Goal: Task Accomplishment & Management: Use online tool/utility

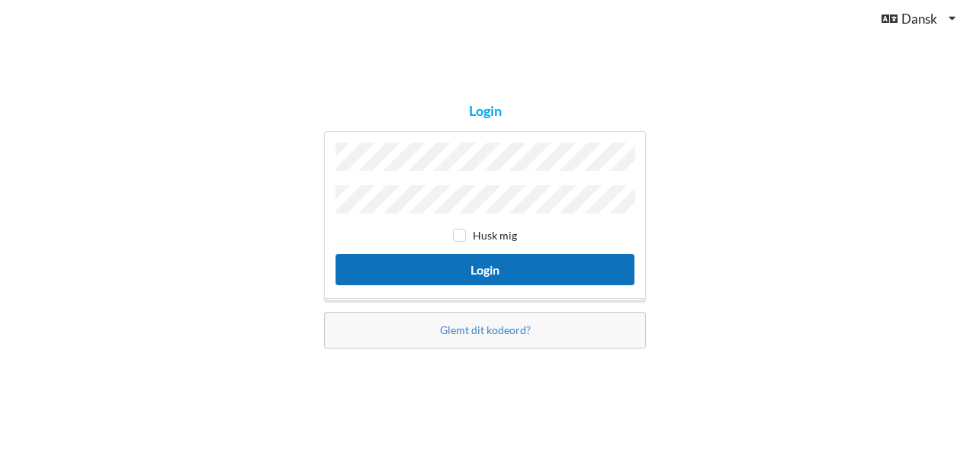
click at [487, 270] on button "Login" at bounding box center [485, 269] width 299 height 31
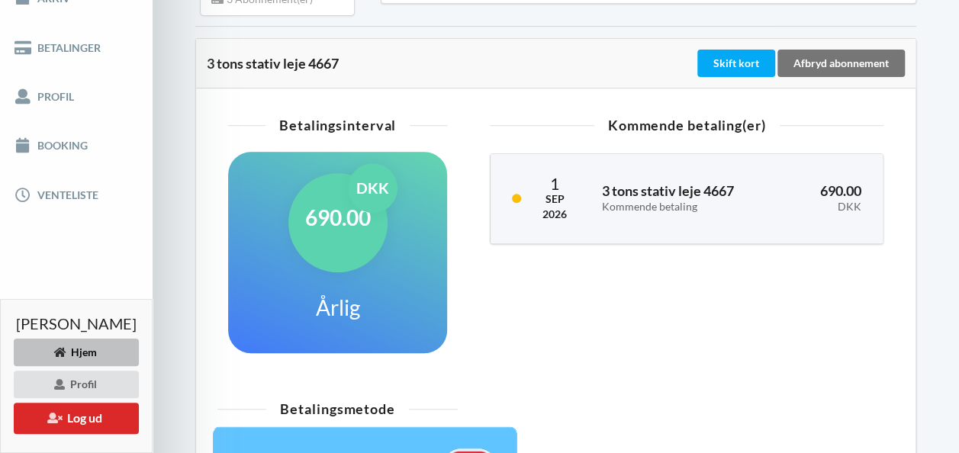
scroll to position [305, 0]
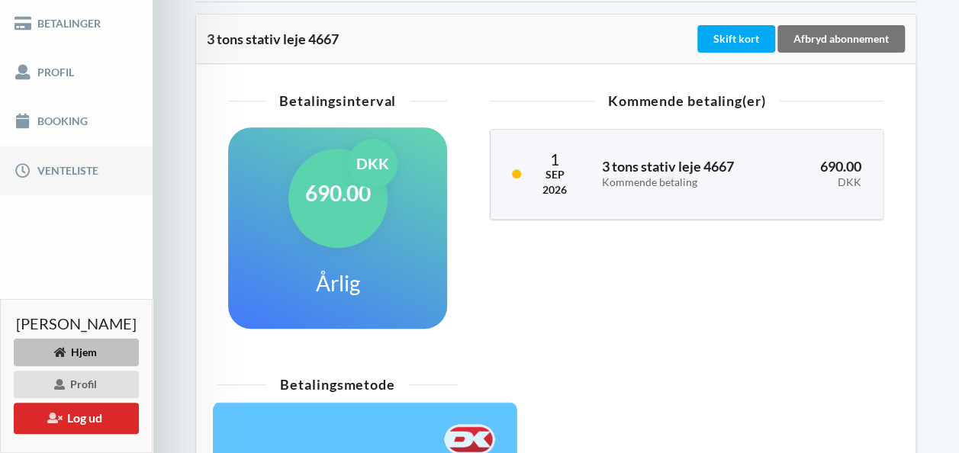
click at [66, 174] on link "Venteliste" at bounding box center [76, 170] width 153 height 49
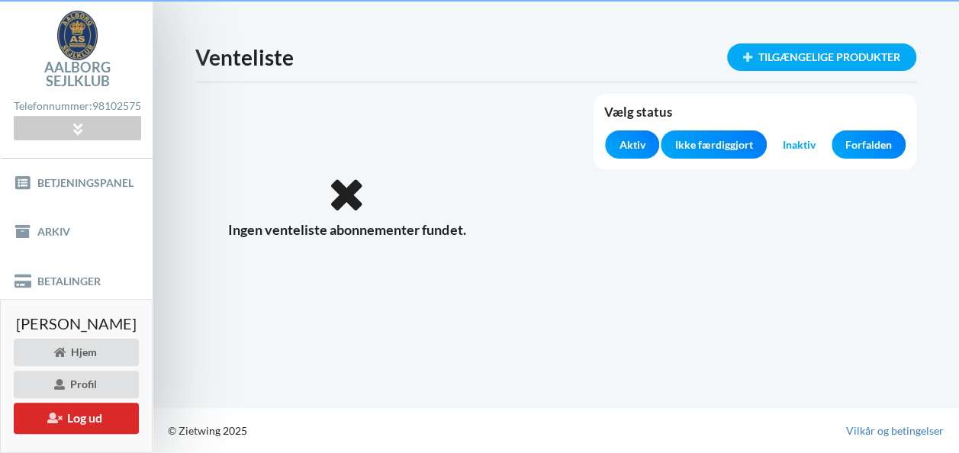
scroll to position [56, 0]
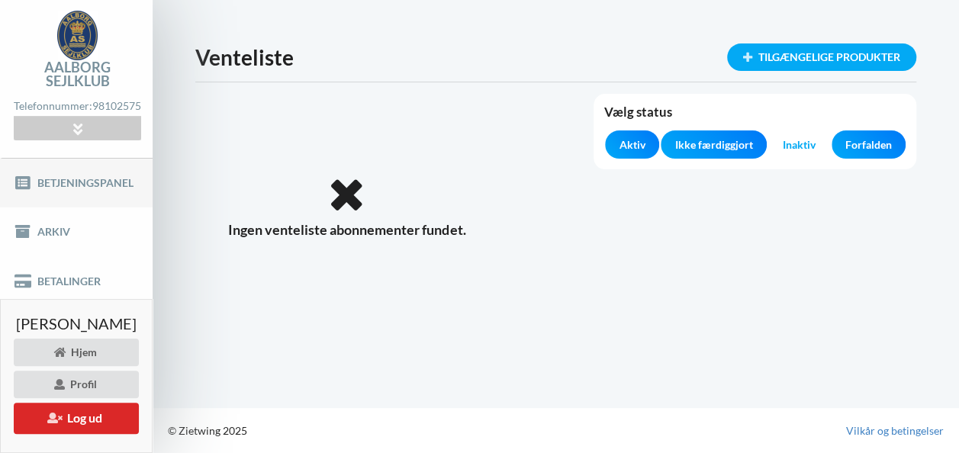
click at [48, 190] on link "Betjeningspanel" at bounding box center [76, 183] width 153 height 49
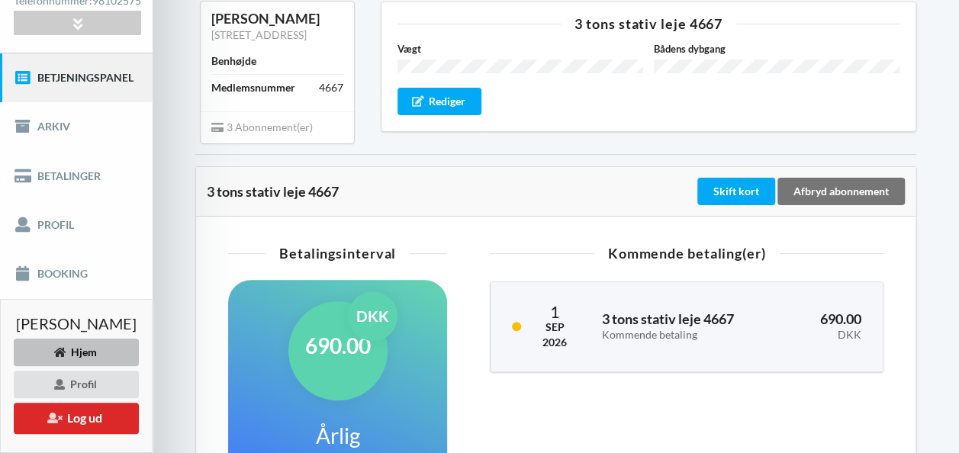
scroll to position [229, 0]
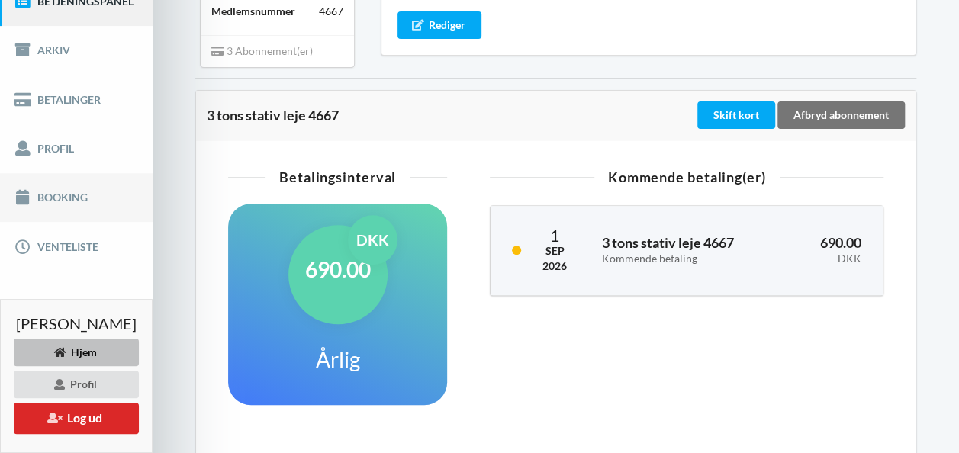
click at [48, 203] on link "Booking" at bounding box center [76, 197] width 153 height 49
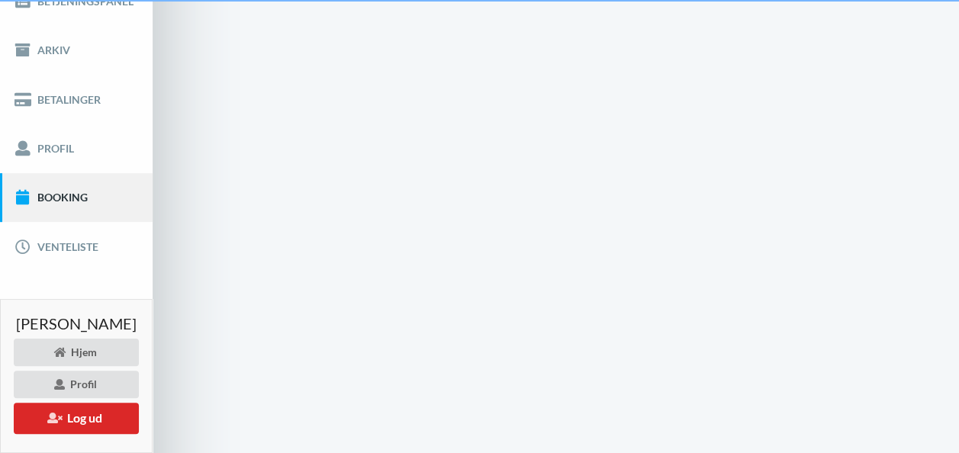
scroll to position [56, 0]
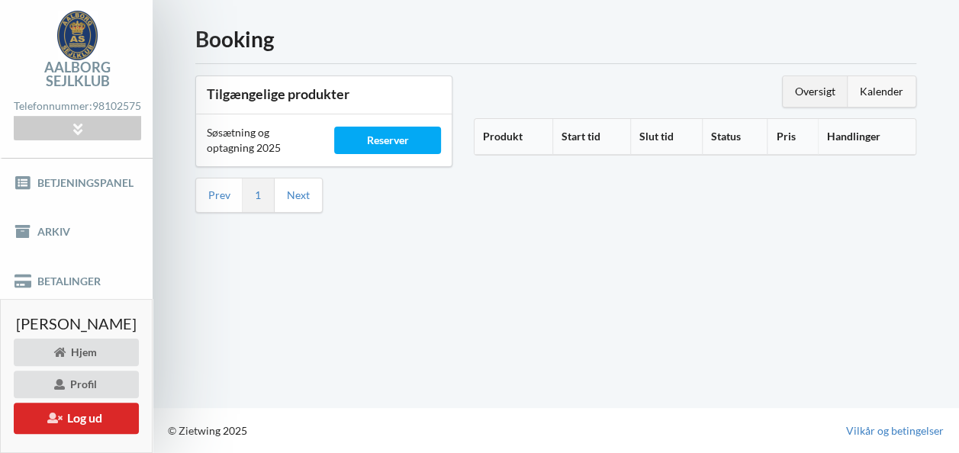
click at [883, 79] on div "Kalender" at bounding box center [882, 91] width 68 height 31
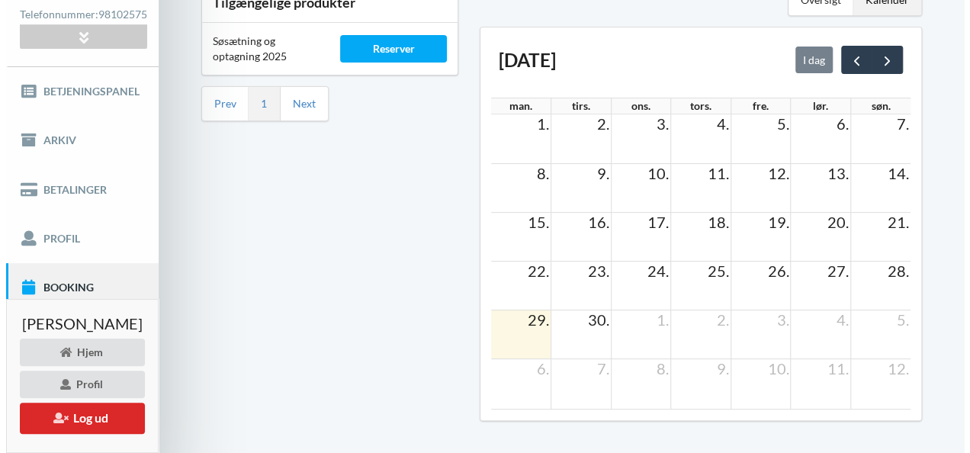
scroll to position [115, 0]
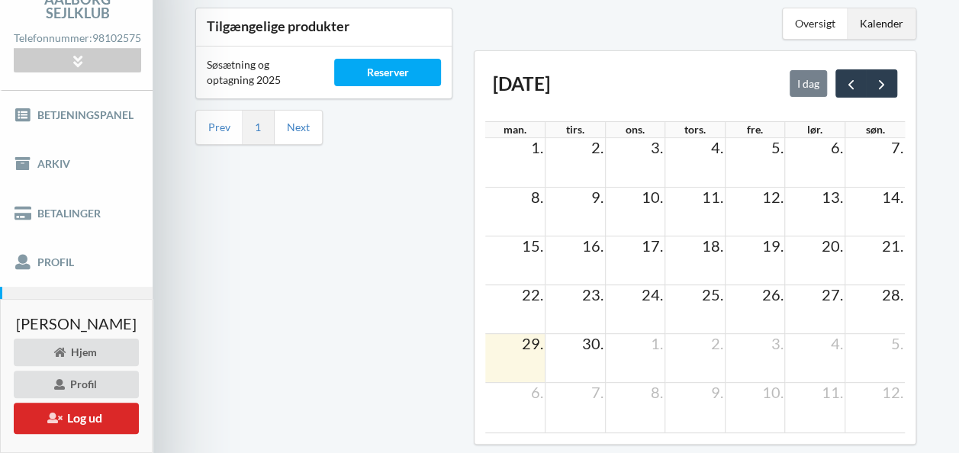
click at [307, 135] on li "Next" at bounding box center [298, 128] width 47 height 34
click at [885, 80] on span "next" at bounding box center [882, 84] width 16 height 16
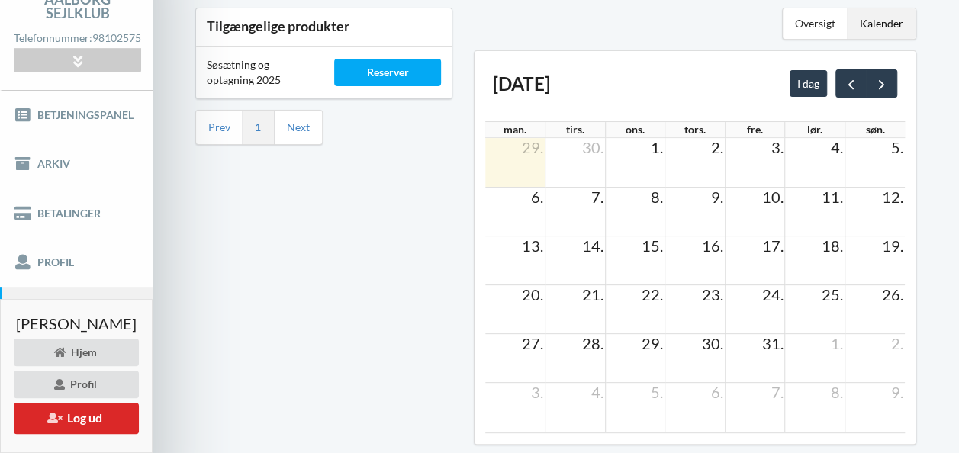
click at [695, 298] on td "23." at bounding box center [695, 294] width 60 height 19
click at [711, 296] on span "23." at bounding box center [712, 294] width 24 height 18
click at [401, 72] on div "Reserver" at bounding box center [387, 72] width 106 height 27
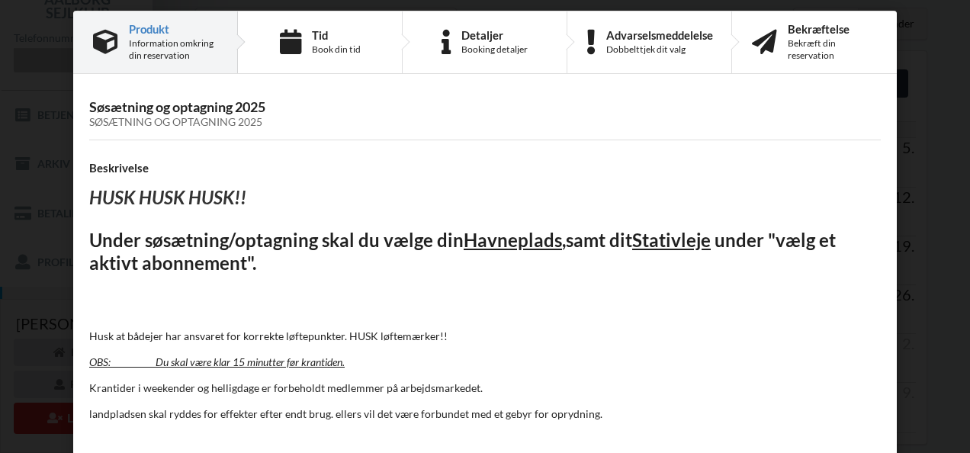
scroll to position [0, 0]
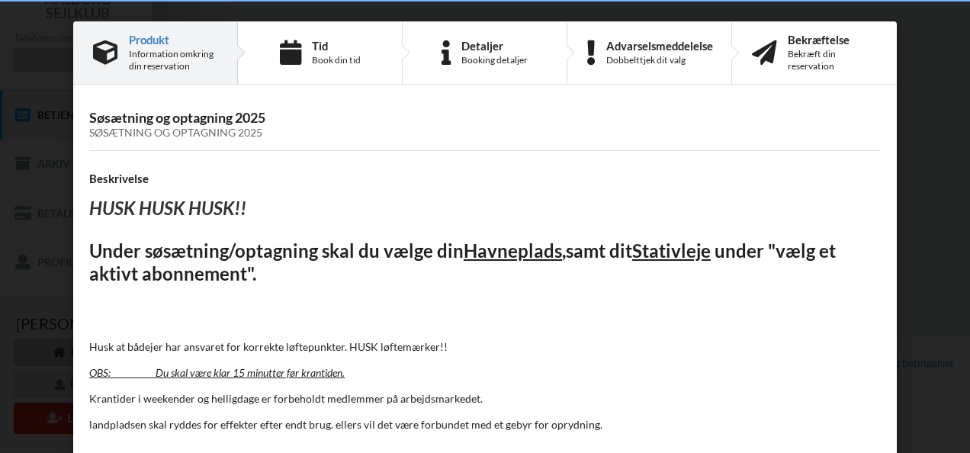
scroll to position [188, 0]
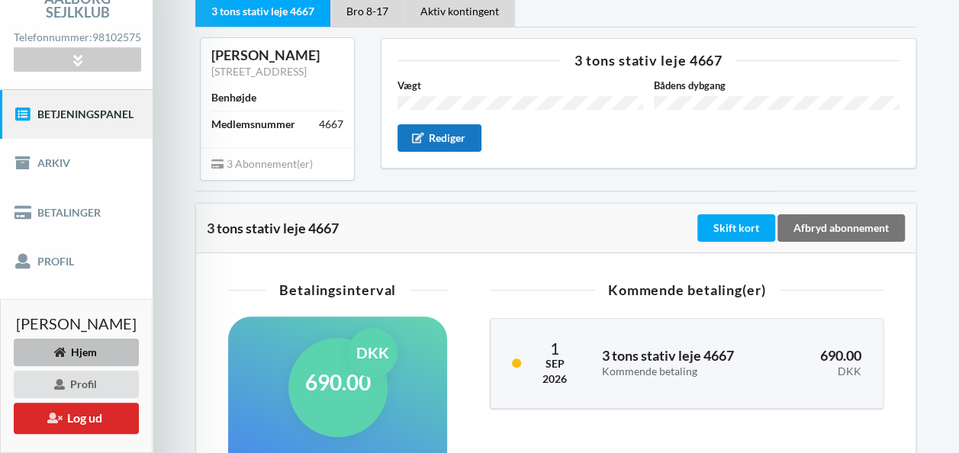
scroll to position [153, 0]
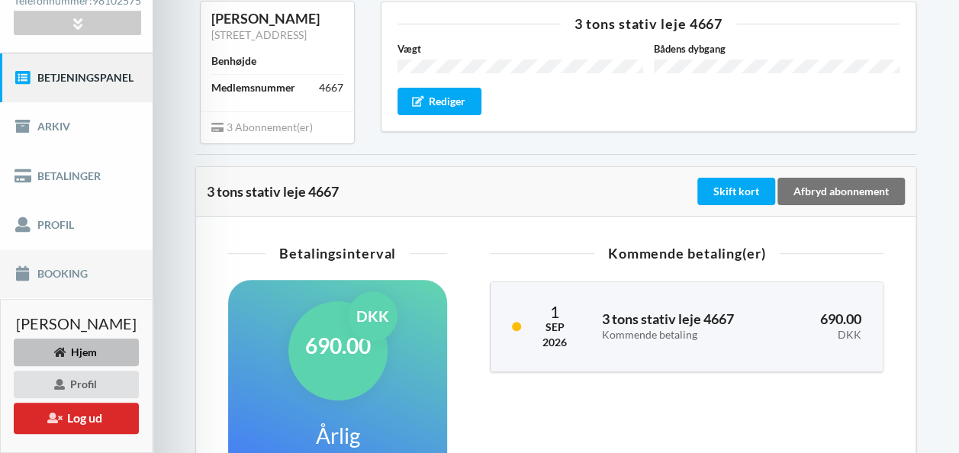
click at [76, 284] on link "Booking" at bounding box center [76, 273] width 153 height 49
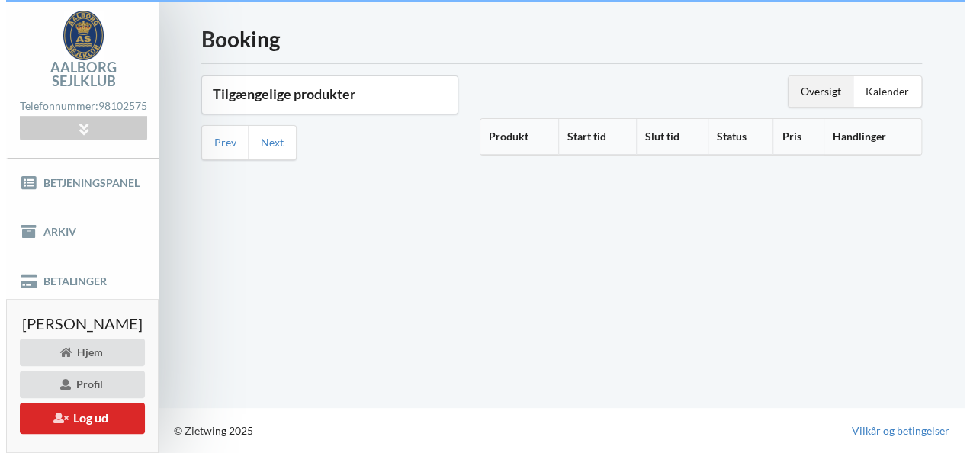
scroll to position [56, 0]
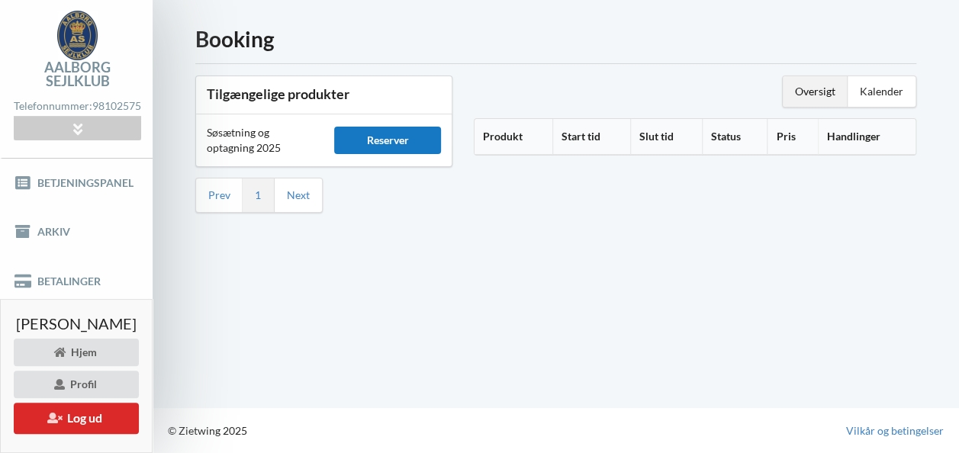
click at [394, 127] on div "Reserver" at bounding box center [387, 140] width 106 height 27
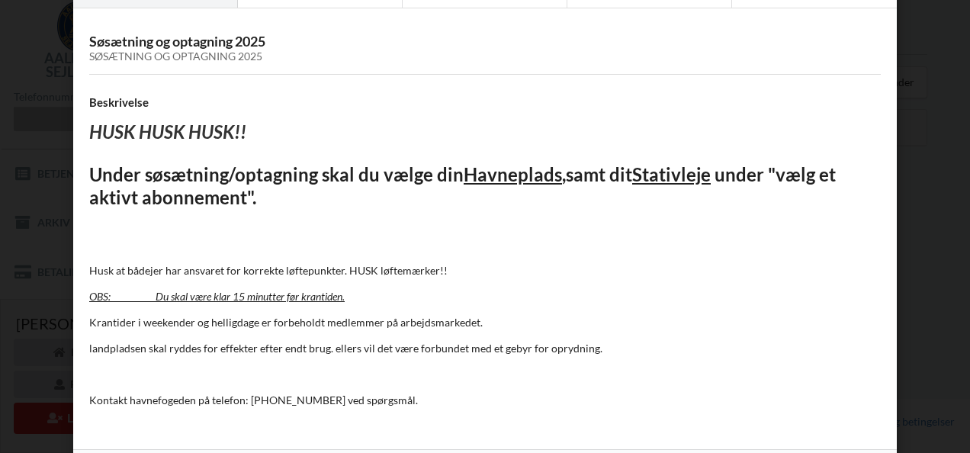
scroll to position [131, 0]
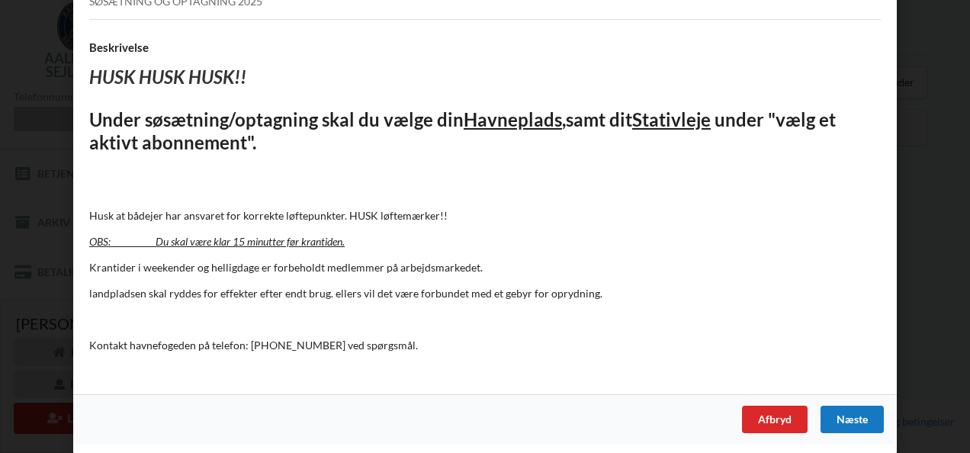
click at [855, 417] on div "Næste" at bounding box center [852, 419] width 63 height 27
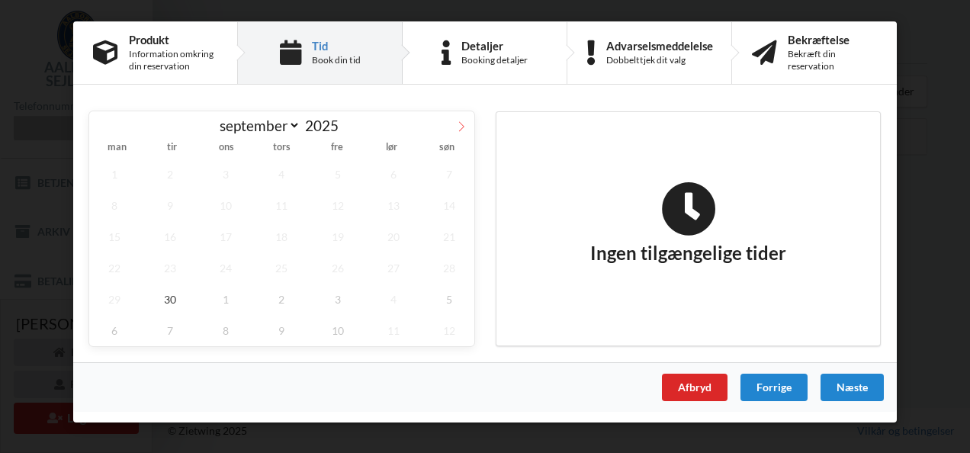
click at [465, 123] on icon at bounding box center [461, 126] width 11 height 11
select select "9"
click at [285, 266] on span "23" at bounding box center [282, 268] width 50 height 31
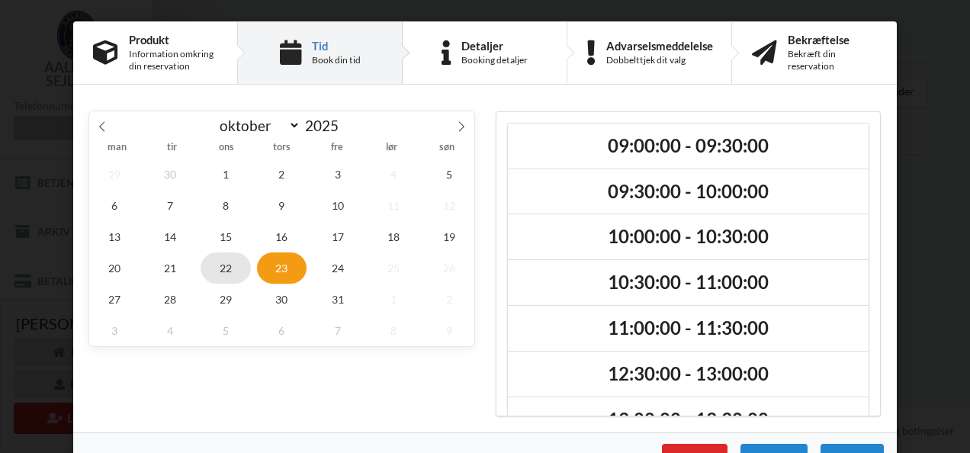
click at [222, 269] on span "22" at bounding box center [226, 268] width 50 height 31
click at [224, 235] on span "15" at bounding box center [226, 236] width 50 height 31
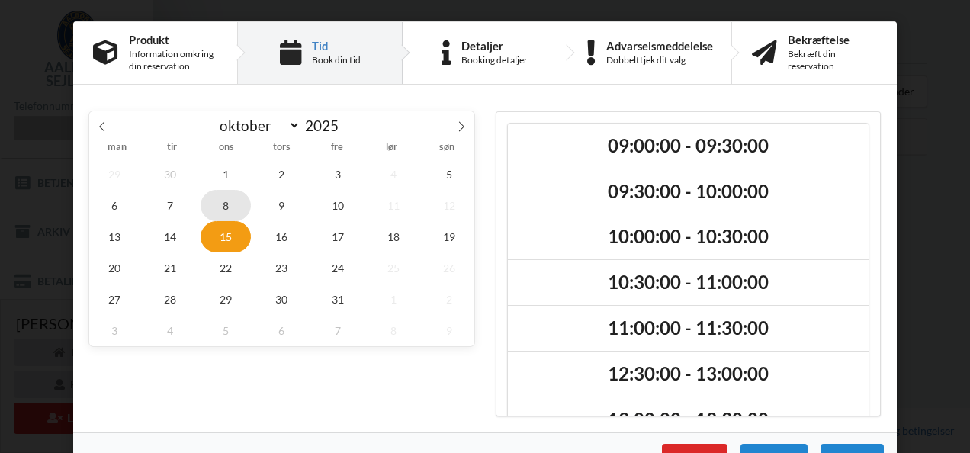
click at [224, 209] on span "8" at bounding box center [226, 205] width 50 height 31
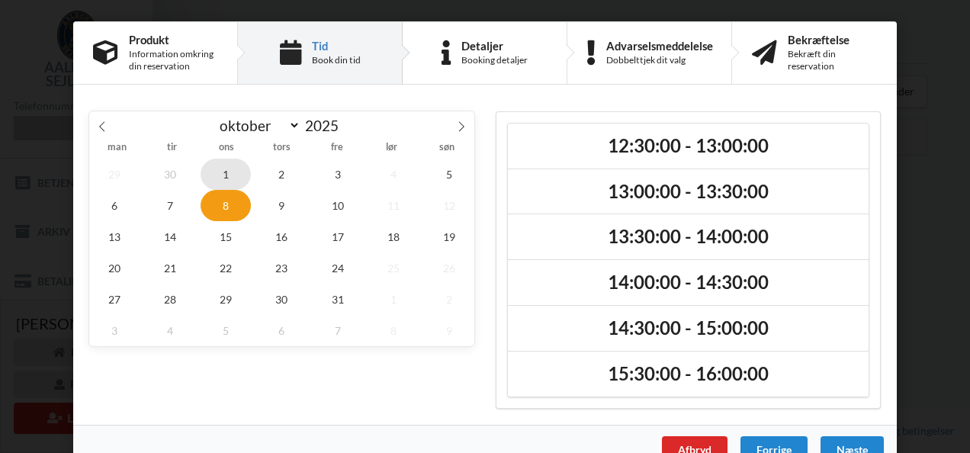
click at [220, 174] on span "1" at bounding box center [226, 174] width 50 height 31
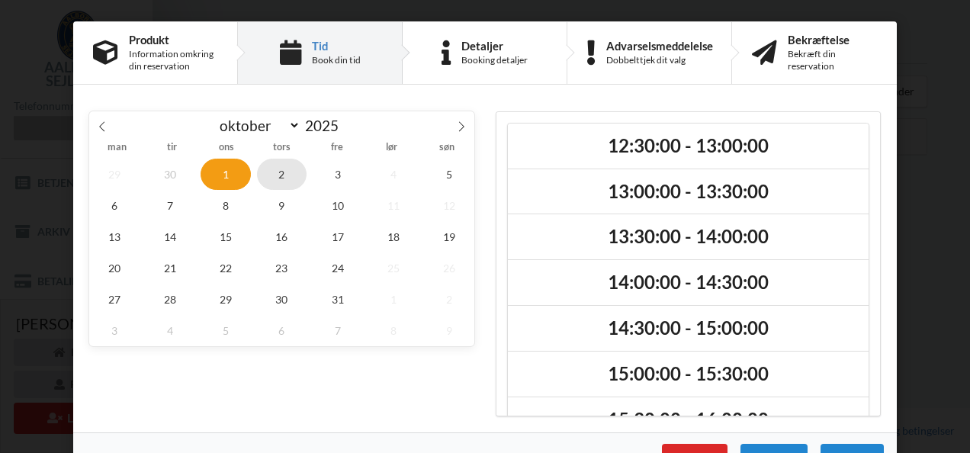
click at [285, 175] on span "2" at bounding box center [282, 174] width 50 height 31
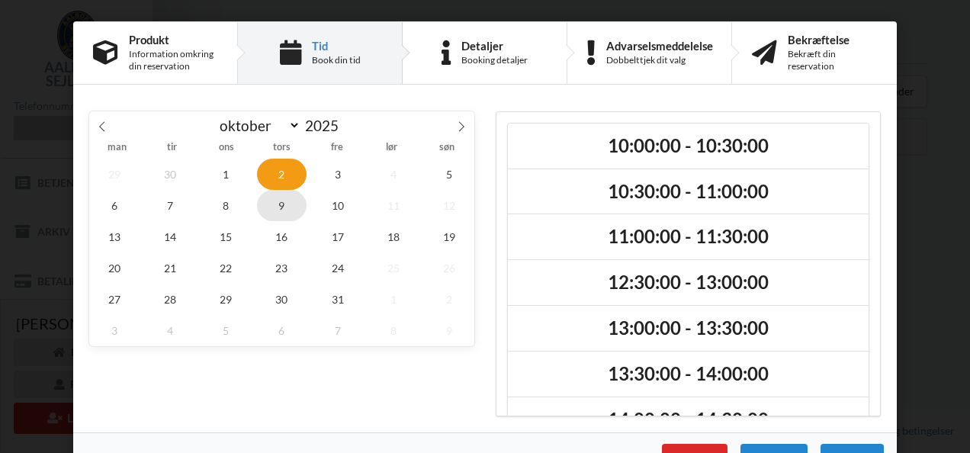
click at [280, 208] on span "9" at bounding box center [282, 205] width 50 height 31
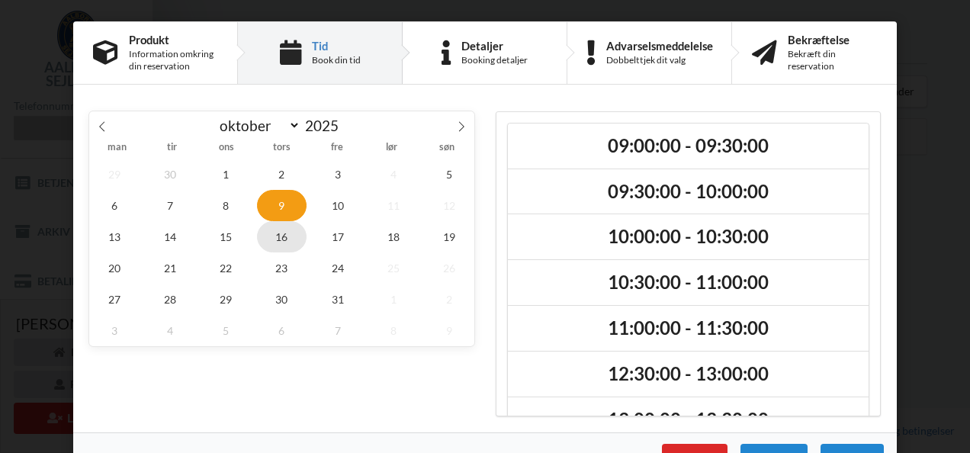
click at [282, 235] on span "16" at bounding box center [282, 236] width 50 height 31
click at [282, 267] on span "23" at bounding box center [282, 268] width 50 height 31
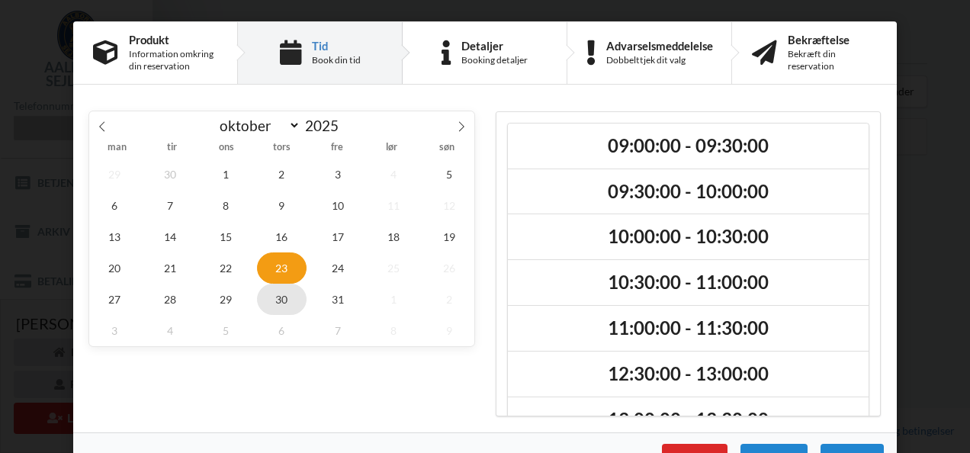
click at [282, 298] on span "30" at bounding box center [282, 299] width 50 height 31
